Goal: Check status: Check status

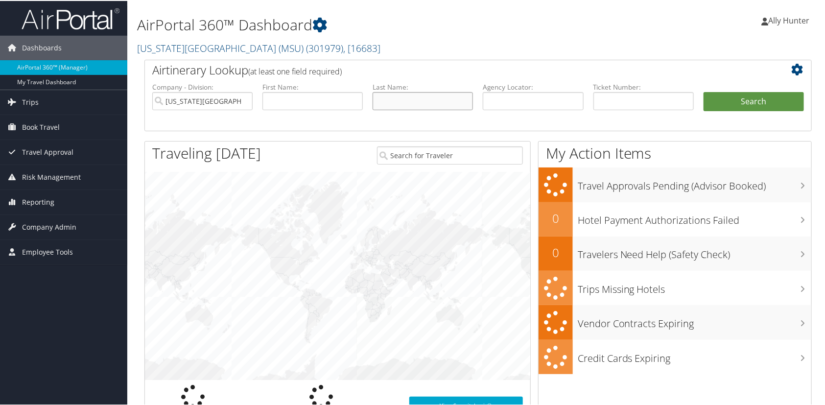
click at [413, 96] on input "text" at bounding box center [423, 100] width 100 height 18
paste input "MUKHERJEE"
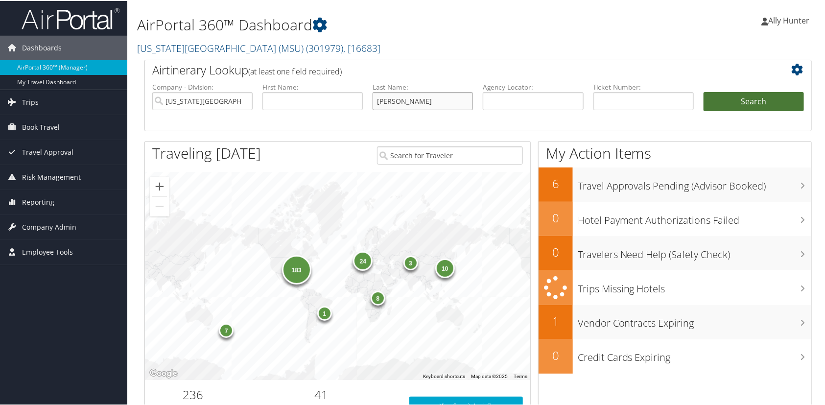
type input "MUKHERJEE"
click at [752, 105] on button "Search" at bounding box center [754, 101] width 100 height 20
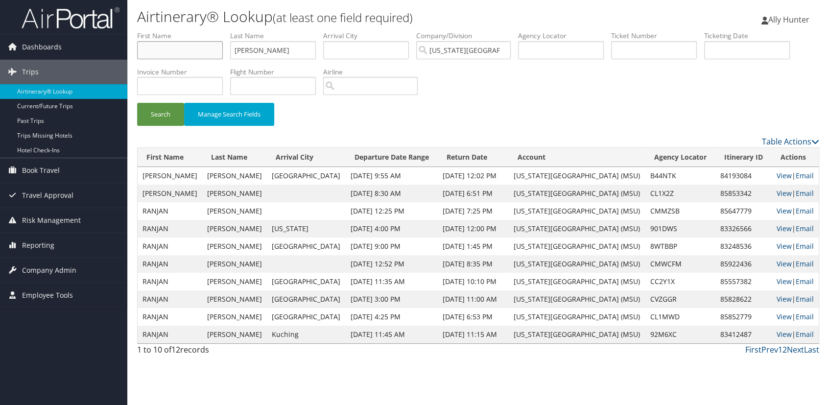
click at [193, 53] on input "text" at bounding box center [180, 50] width 86 height 18
type input "RANJAN"
click at [156, 118] on button "Search" at bounding box center [160, 114] width 47 height 23
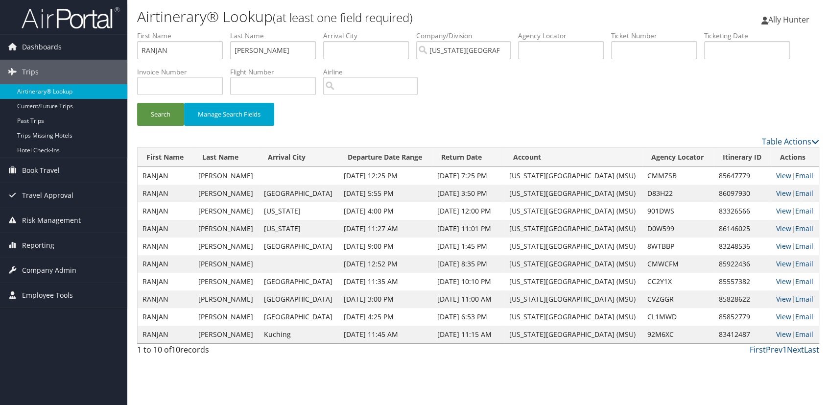
click at [371, 159] on th "Departure Date Range" at bounding box center [385, 157] width 94 height 19
click at [779, 315] on link "View" at bounding box center [783, 316] width 15 height 9
click at [782, 299] on link "View" at bounding box center [783, 298] width 15 height 9
click at [782, 314] on link "View" at bounding box center [783, 316] width 15 height 9
click at [776, 299] on link "View" at bounding box center [783, 298] width 15 height 9
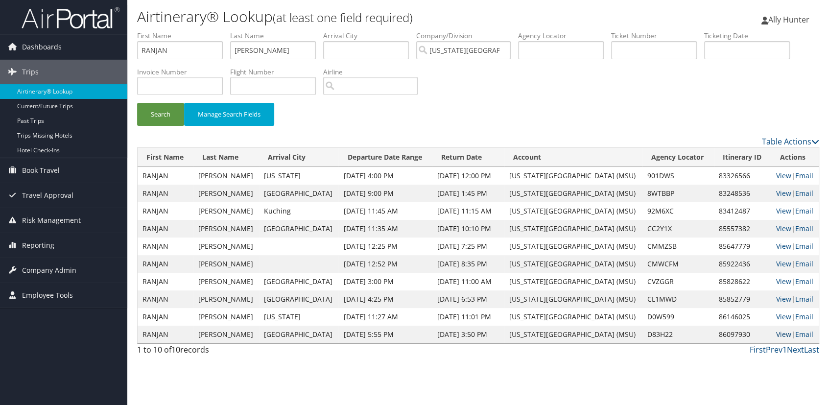
click at [779, 334] on link "View" at bounding box center [783, 334] width 15 height 9
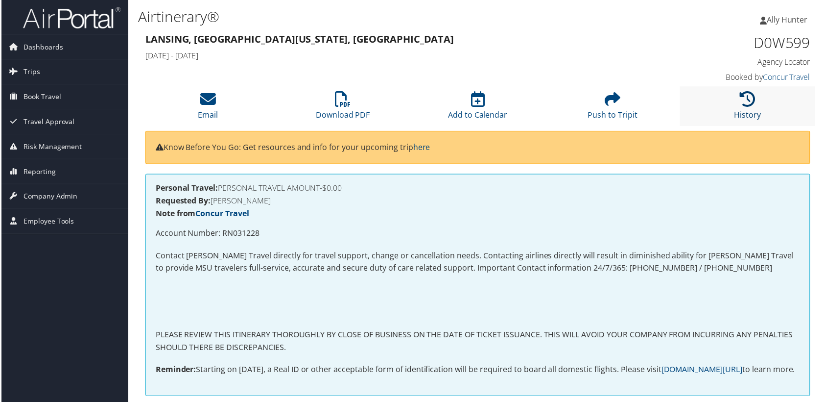
click at [748, 103] on icon at bounding box center [750, 100] width 16 height 16
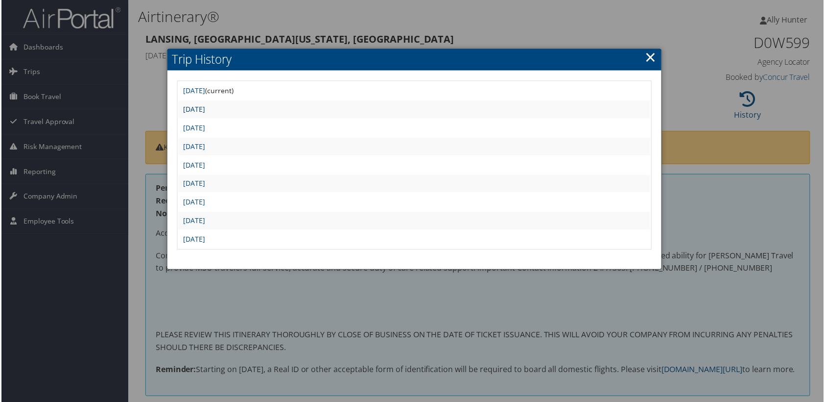
click at [205, 109] on link "Thu Aug 7 10:36:28 MDT 2025" at bounding box center [194, 109] width 22 height 9
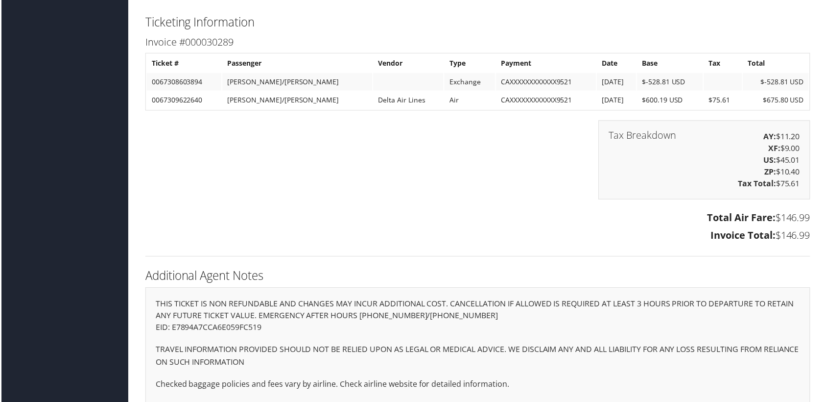
scroll to position [890, 0]
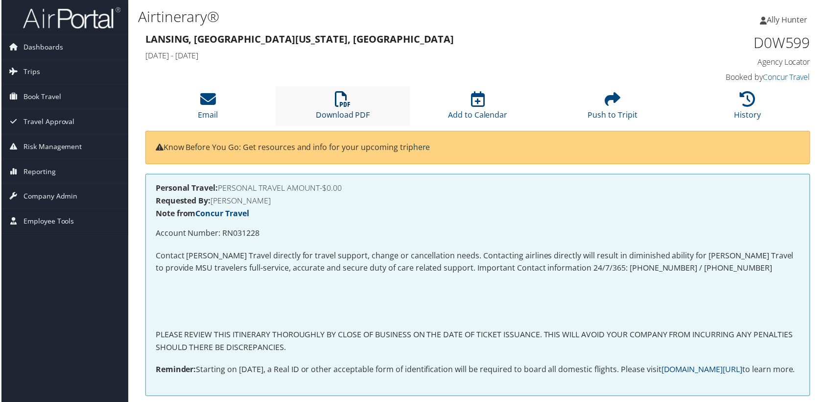
click at [338, 96] on icon at bounding box center [343, 100] width 16 height 16
click at [527, 43] on h3 "Lansing, [GEOGRAPHIC_DATA] [US_STATE], [GEOGRAPHIC_DATA]" at bounding box center [392, 39] width 497 height 14
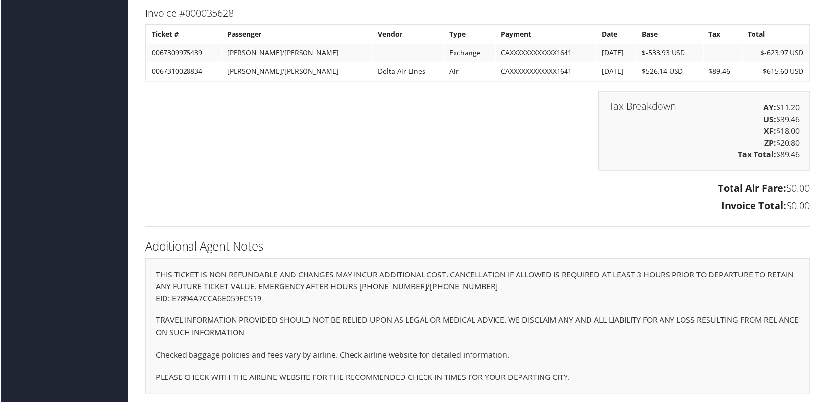
scroll to position [1413, 0]
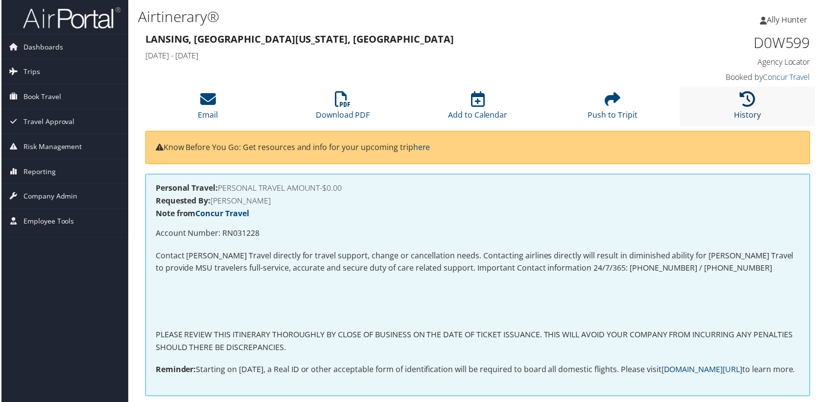
click at [749, 95] on icon at bounding box center [750, 100] width 16 height 16
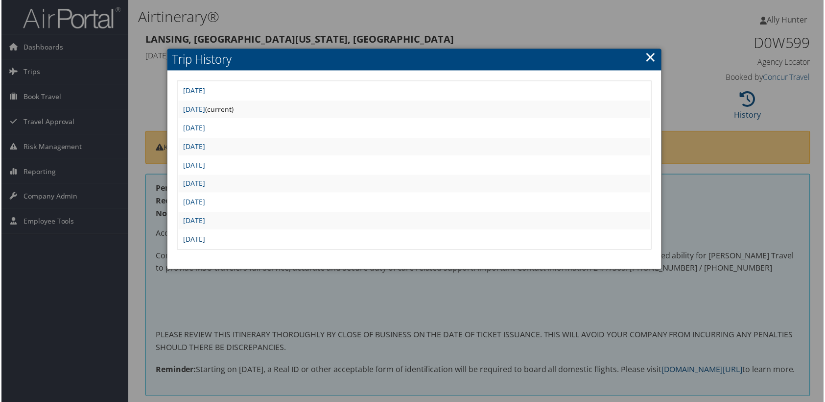
click at [205, 236] on link "[DATE]" at bounding box center [194, 239] width 22 height 9
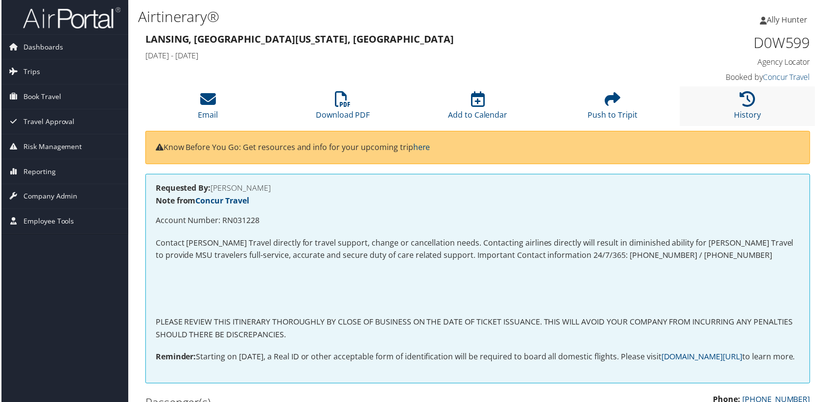
click at [751, 89] on li "History" at bounding box center [749, 107] width 136 height 40
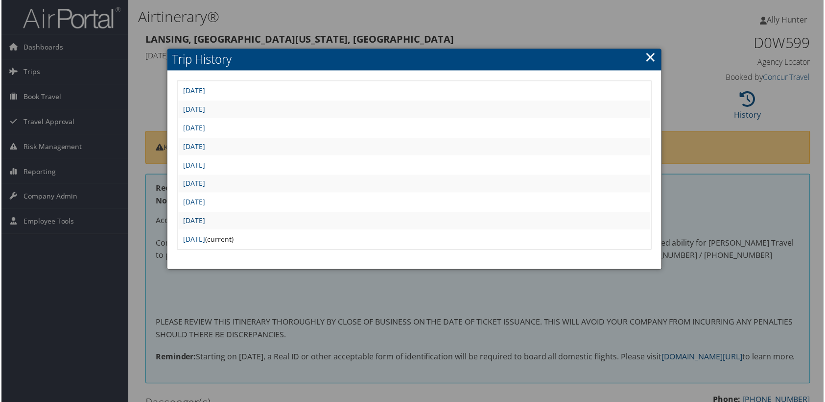
click at [205, 217] on link "Wed Aug 6 10:22:45 MDT 2025" at bounding box center [194, 220] width 22 height 9
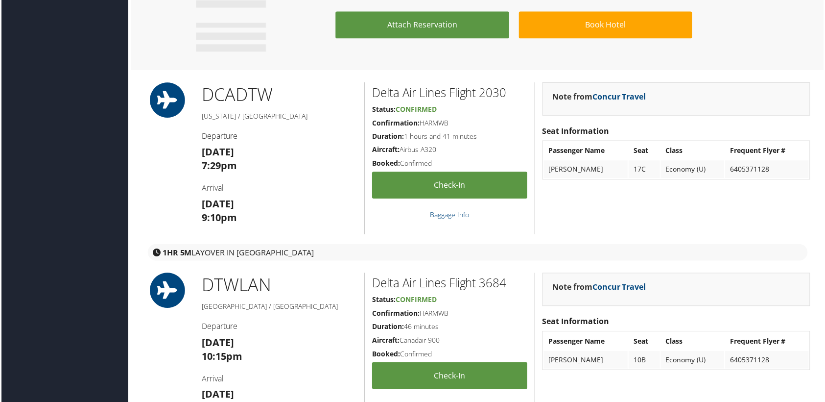
scroll to position [1202, 0]
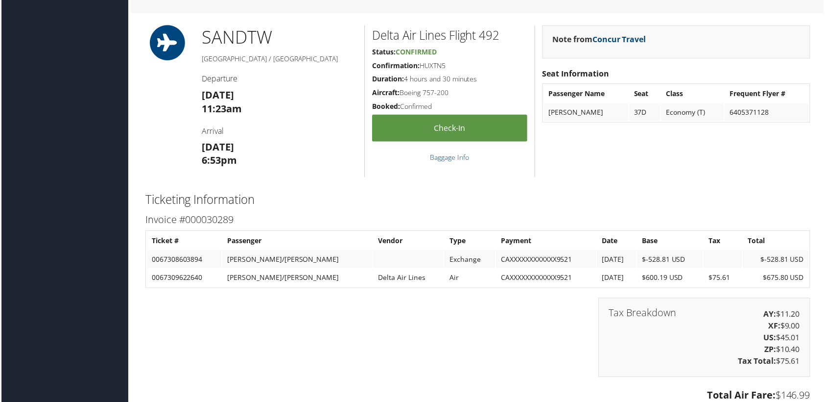
scroll to position [801, 0]
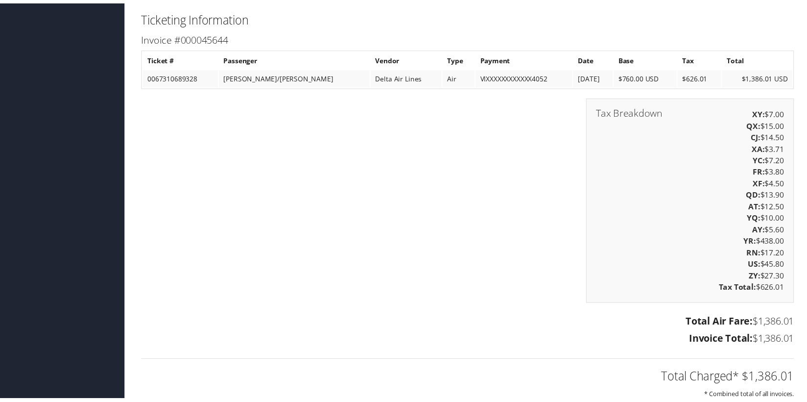
scroll to position [1380, 0]
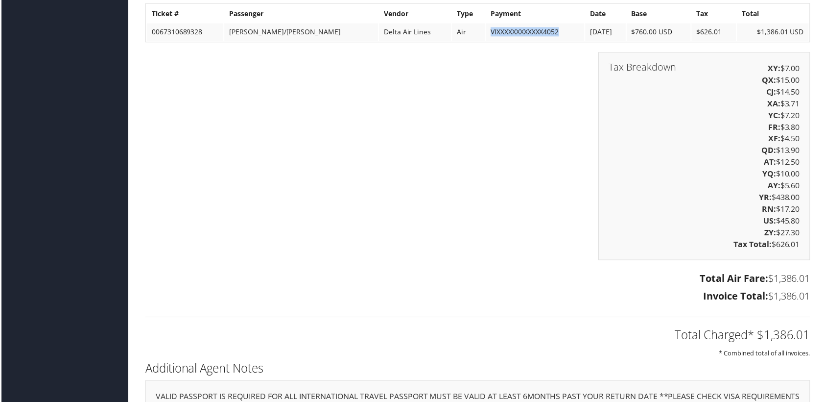
drag, startPoint x: 452, startPoint y: 43, endPoint x: 521, endPoint y: 50, distance: 69.9
click at [529, 41] on td "VIXXXXXXXXXXXX4052" at bounding box center [535, 33] width 99 height 18
